Goal: Task Accomplishment & Management: Manage account settings

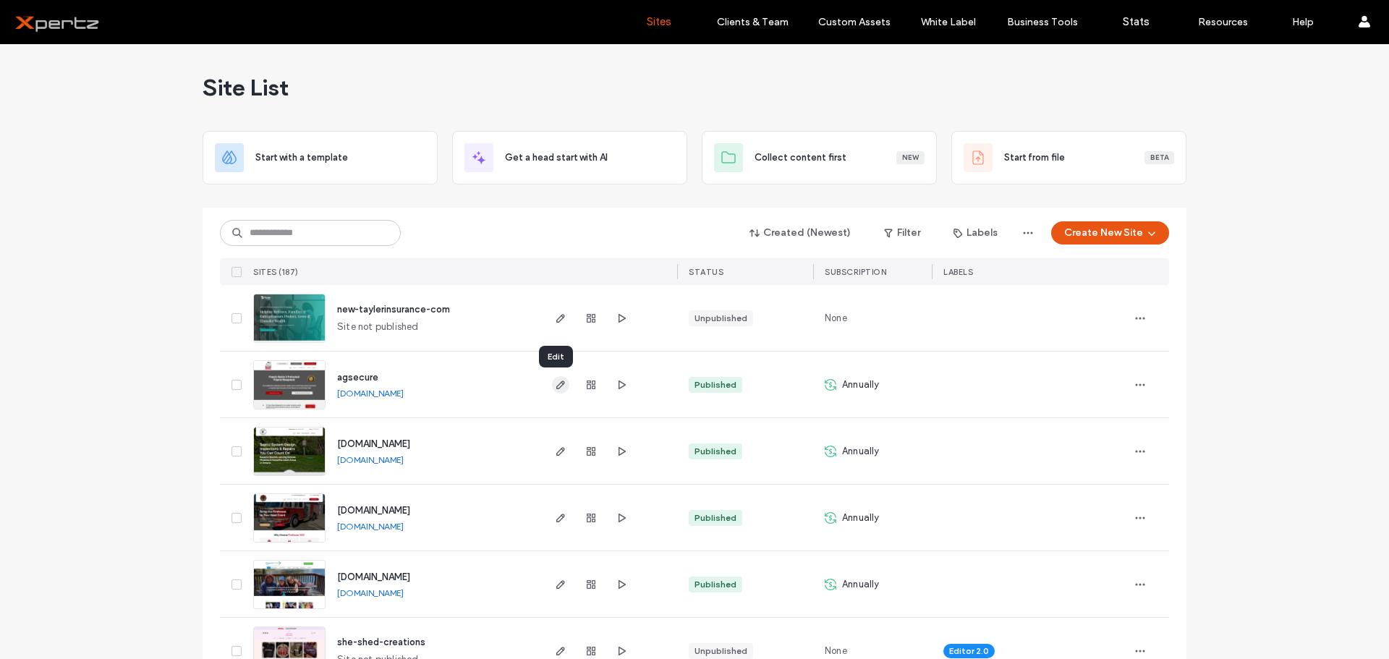
click at [555, 386] on icon "button" at bounding box center [561, 385] width 12 height 12
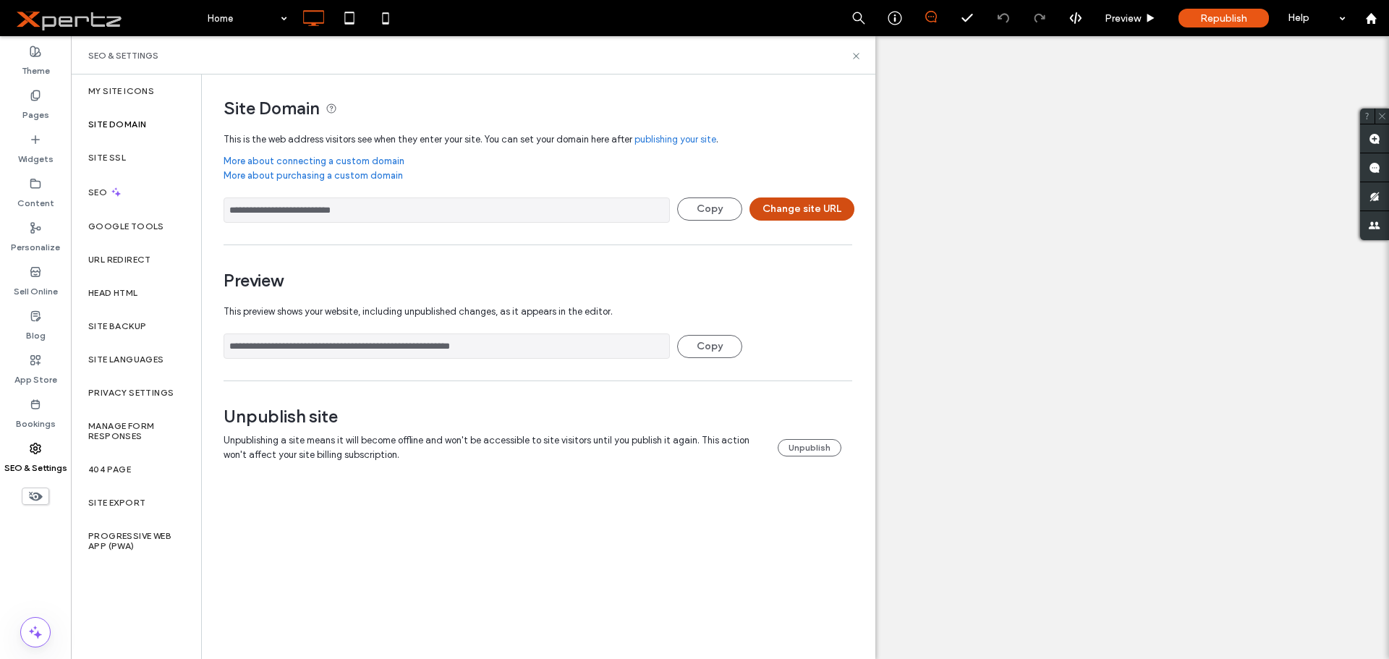
click at [777, 209] on button "Change site URL" at bounding box center [802, 209] width 105 height 23
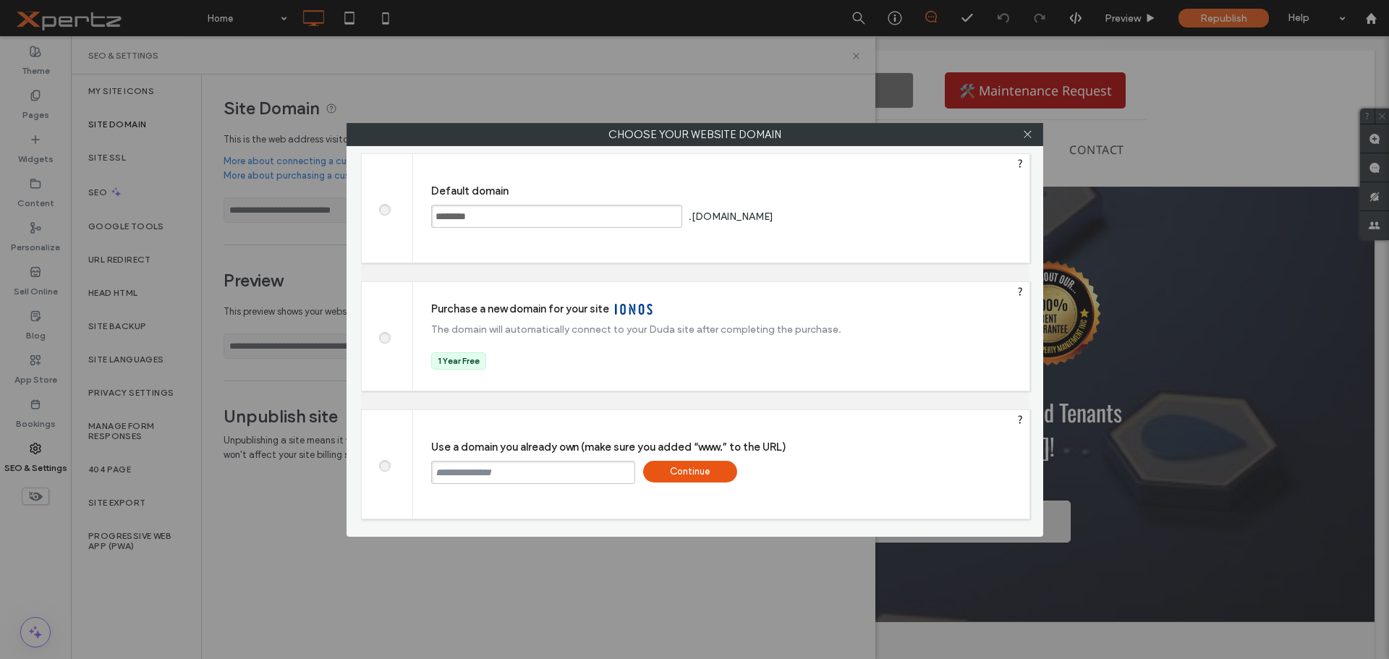
click at [530, 475] on input "text" at bounding box center [533, 472] width 204 height 23
type input "**********"
click at [684, 470] on div "Continue" at bounding box center [690, 472] width 94 height 22
type input "**********"
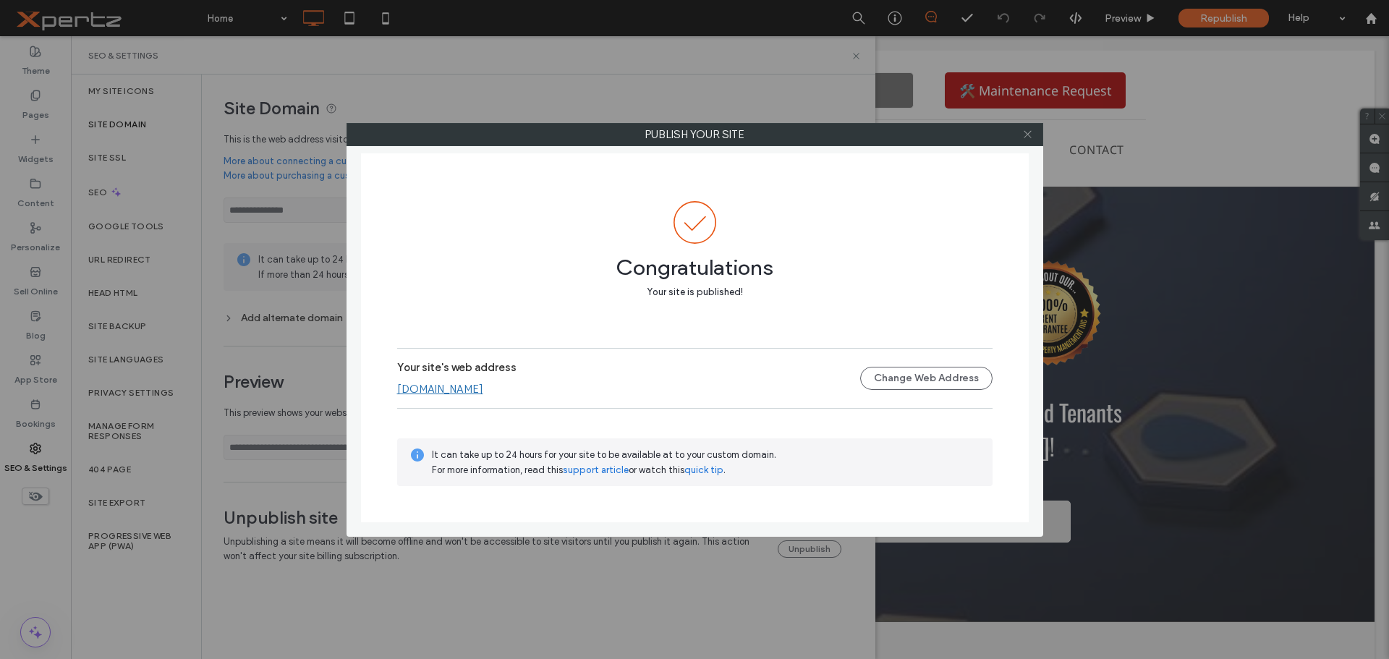
click at [1025, 133] on icon at bounding box center [1027, 134] width 11 height 11
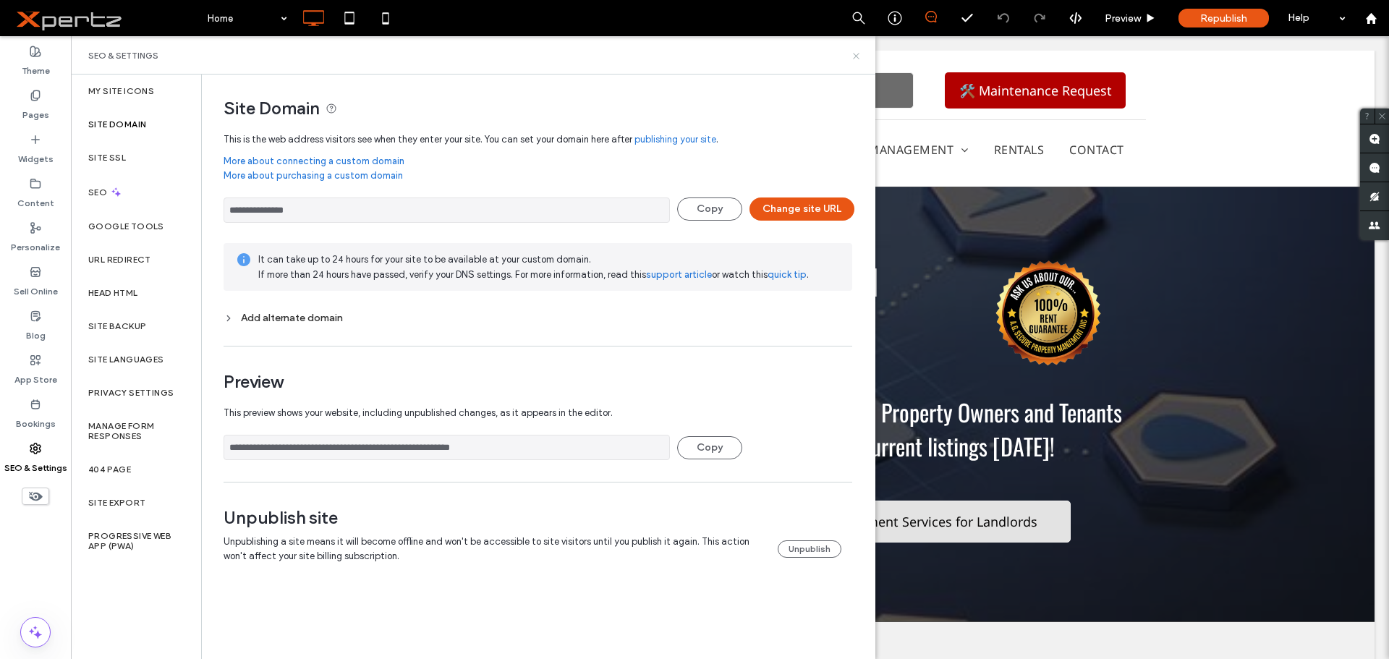
click at [857, 56] on use at bounding box center [856, 56] width 6 height 6
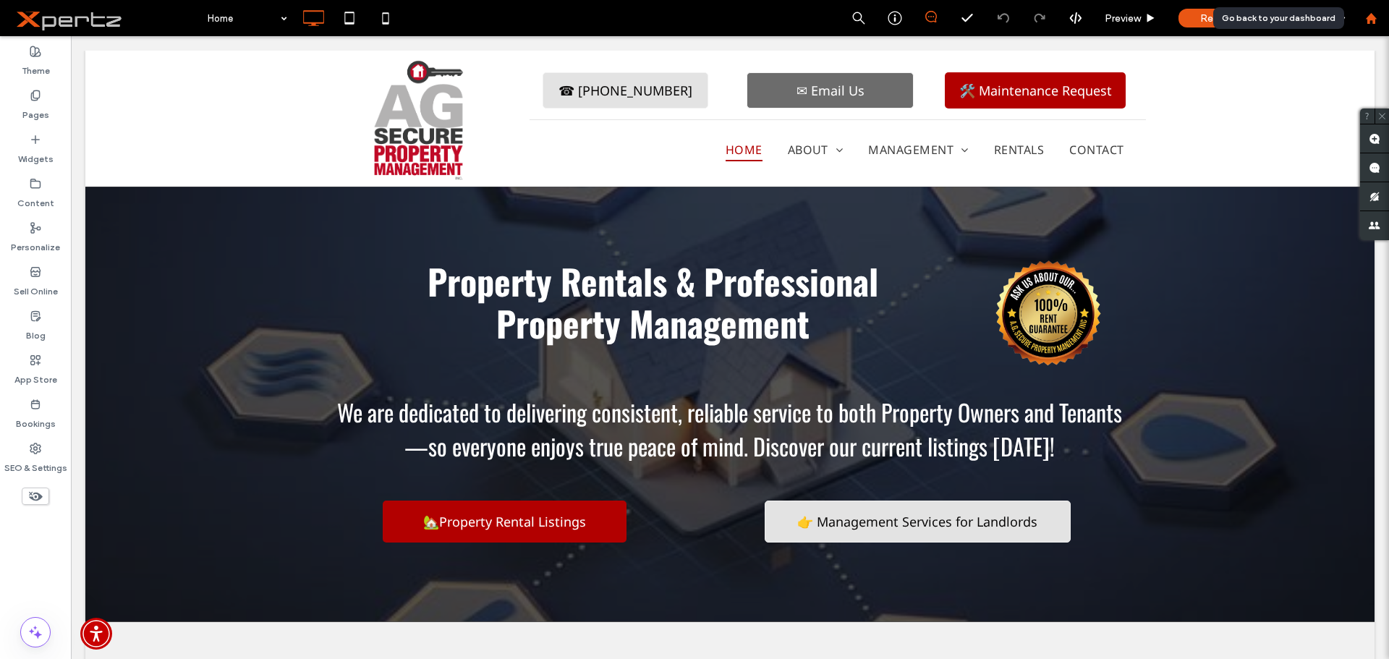
click at [1373, 20] on use at bounding box center [1370, 17] width 11 height 11
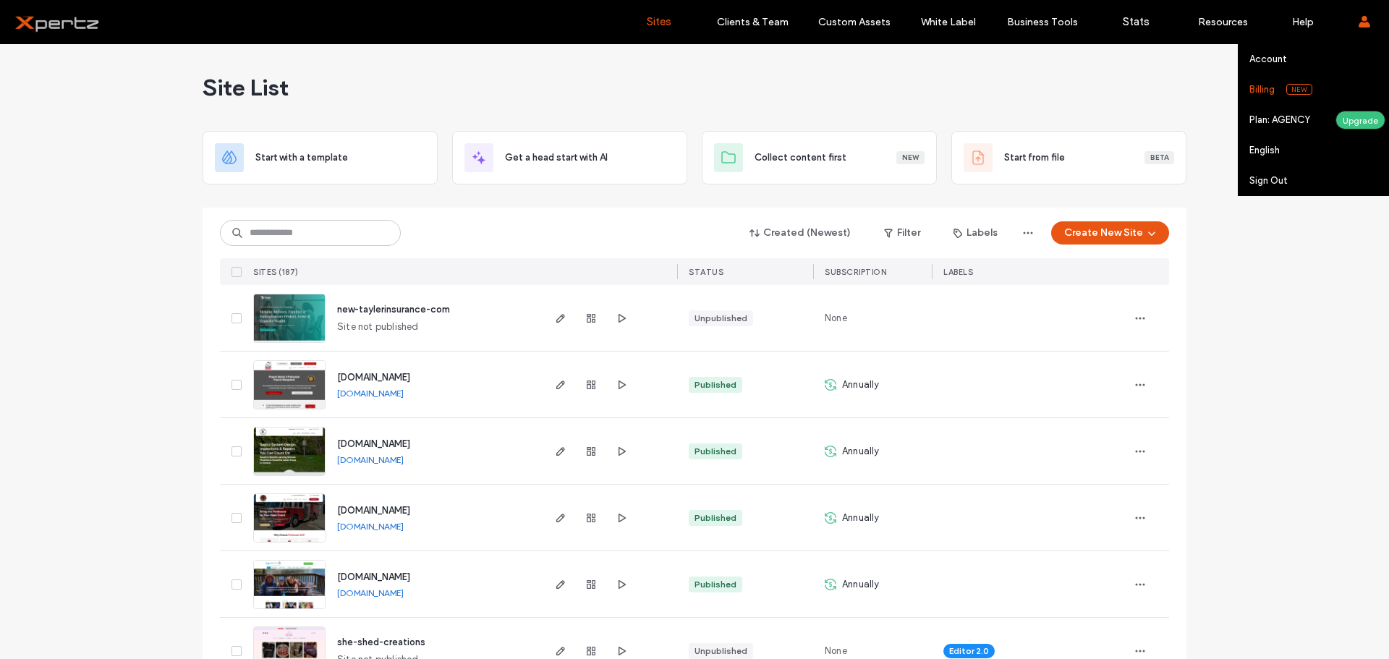
click at [1272, 96] on link "Billing New" at bounding box center [1320, 90] width 140 height 30
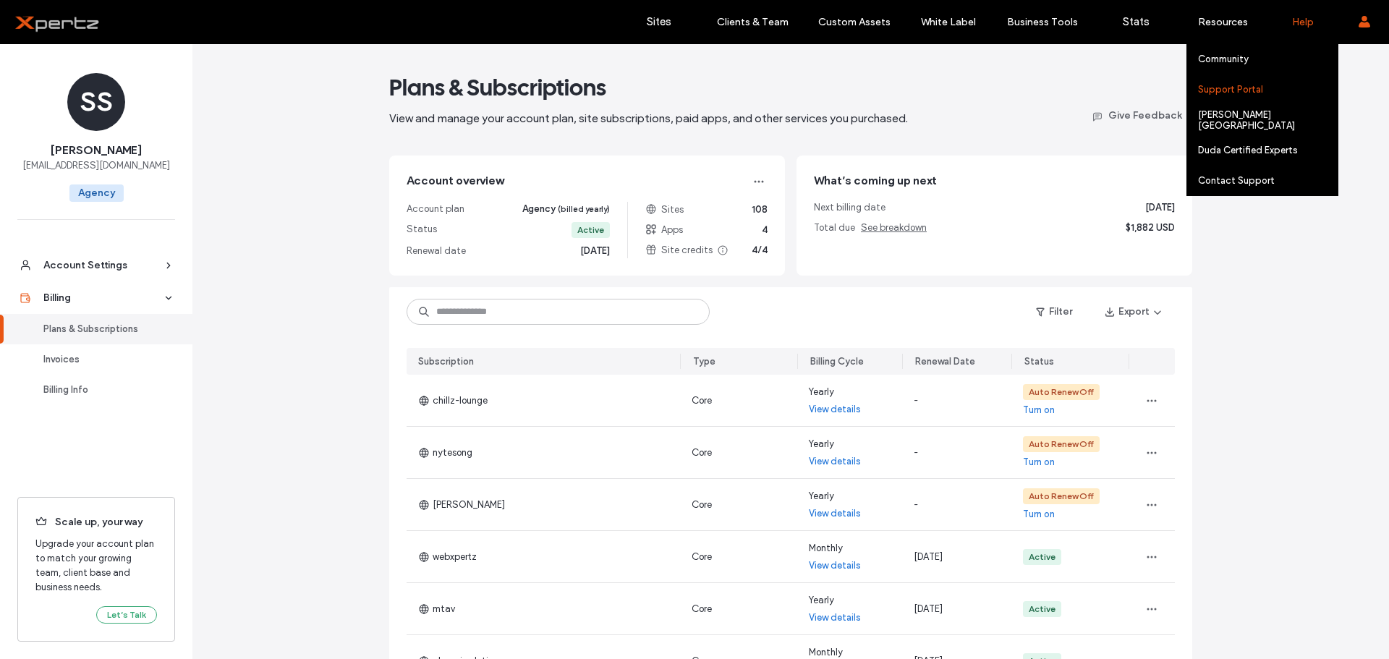
click at [1239, 92] on label "Support Portal" at bounding box center [1230, 89] width 65 height 11
